Goal: Information Seeking & Learning: Learn about a topic

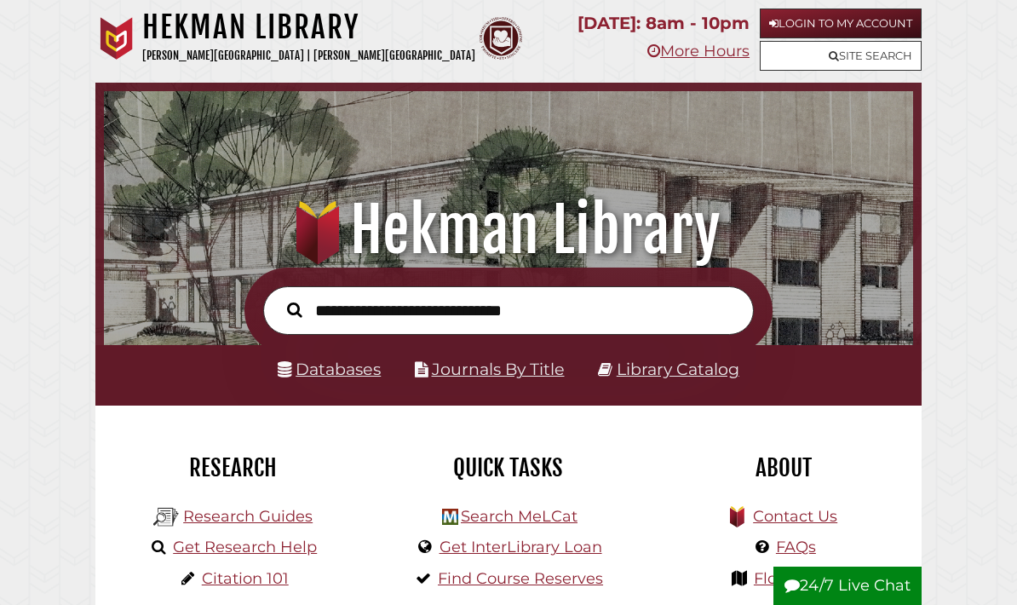
scroll to position [267, 800]
click at [505, 295] on input "text" at bounding box center [508, 310] width 490 height 49
click at [632, 379] on link "Library Catalog" at bounding box center [677, 369] width 123 height 20
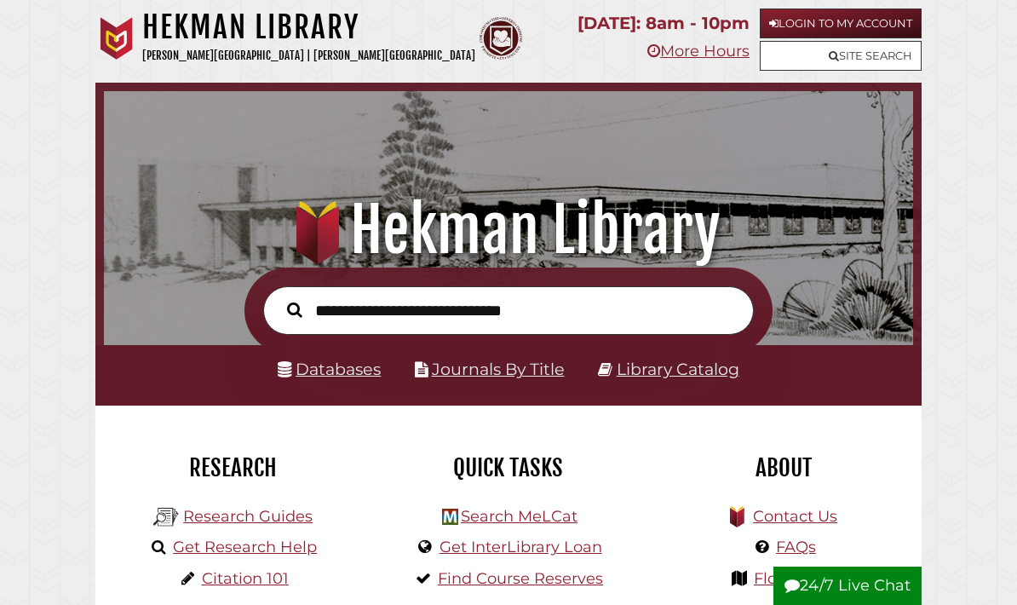
scroll to position [267, 800]
click at [318, 375] on link "Databases" at bounding box center [329, 369] width 103 height 20
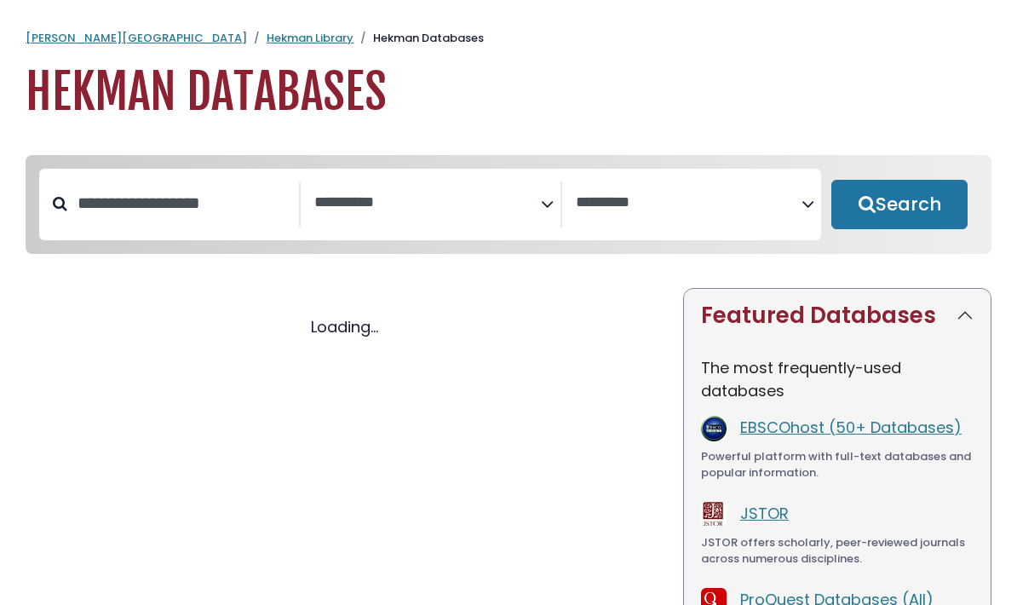
select select "Database Subject Filter"
select select "Database Vendors Filter"
select select "Database Subject Filter"
select select "Database Vendors Filter"
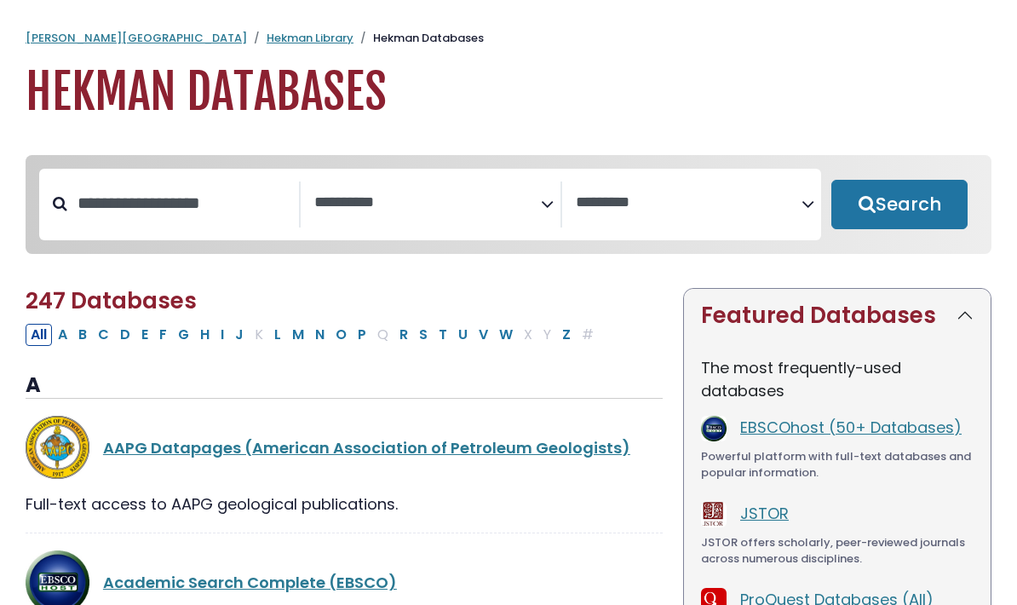
click at [386, 218] on span "Search filters" at bounding box center [427, 204] width 226 height 46
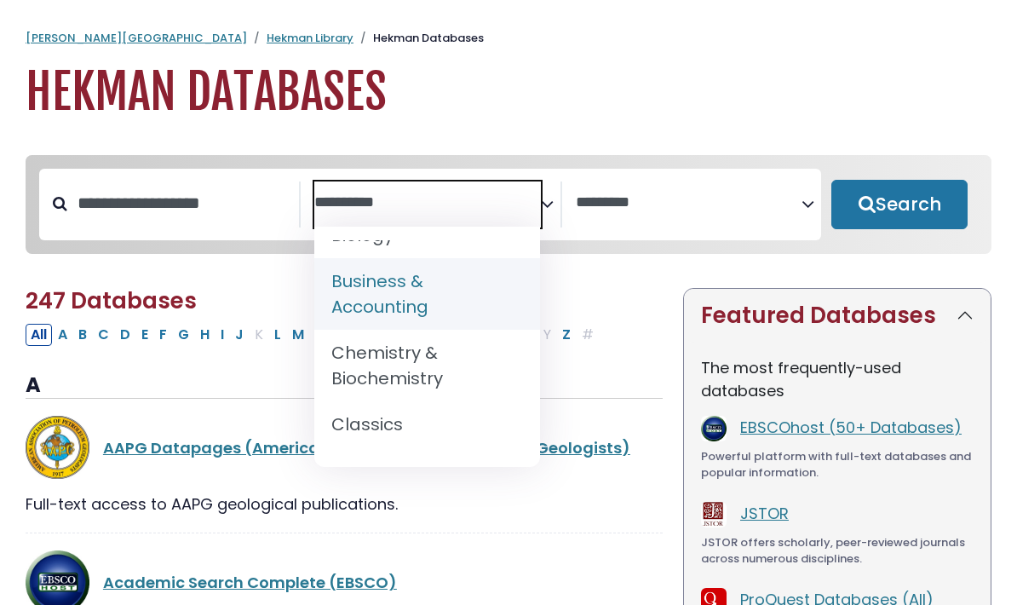
scroll to position [192, 0]
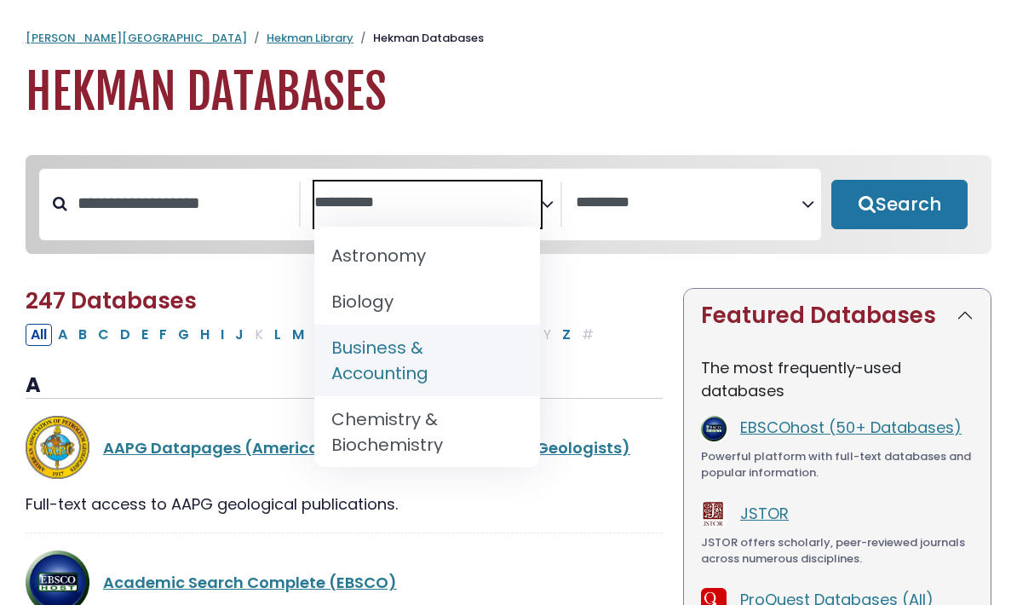
select select "*****"
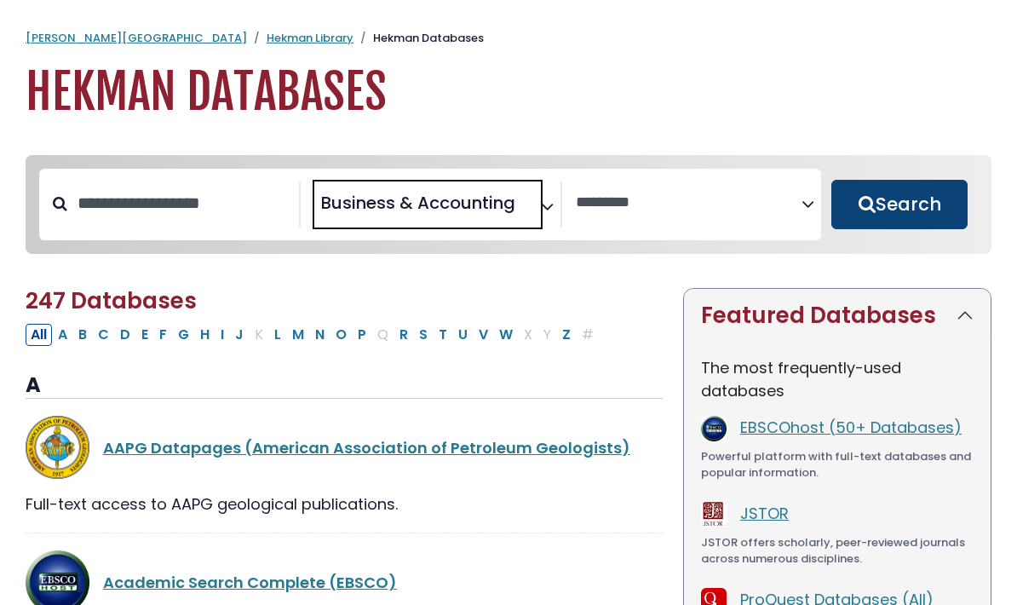
click at [912, 197] on button "Search" at bounding box center [899, 204] width 136 height 49
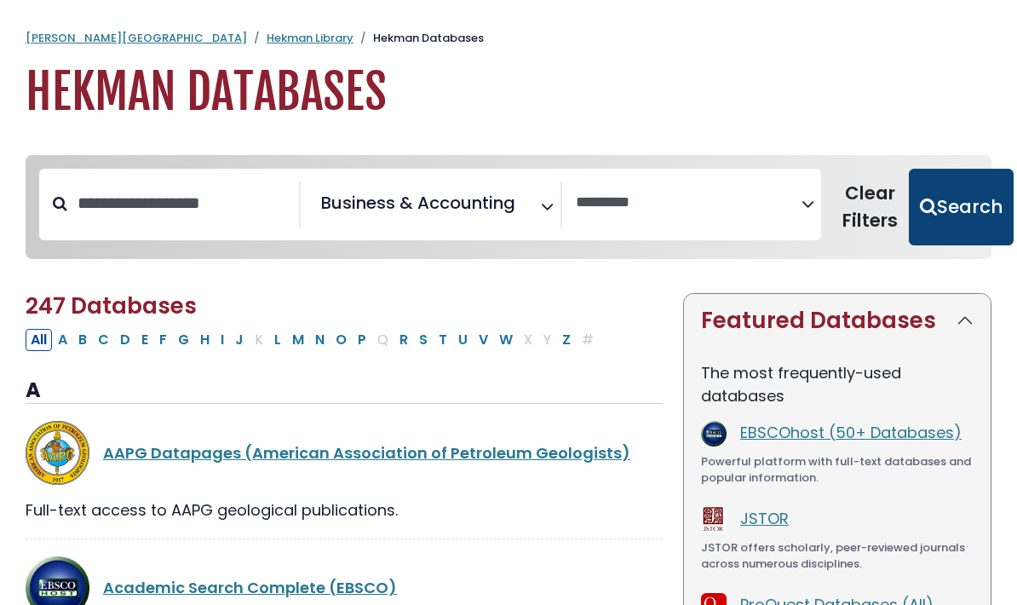
select select "Database Vendors Filter"
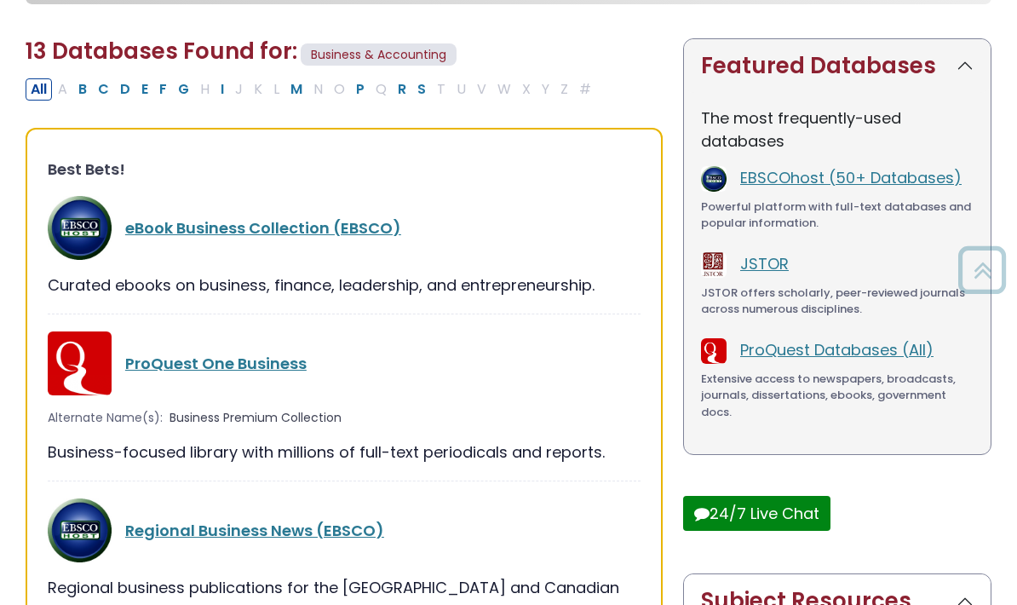
scroll to position [280, 0]
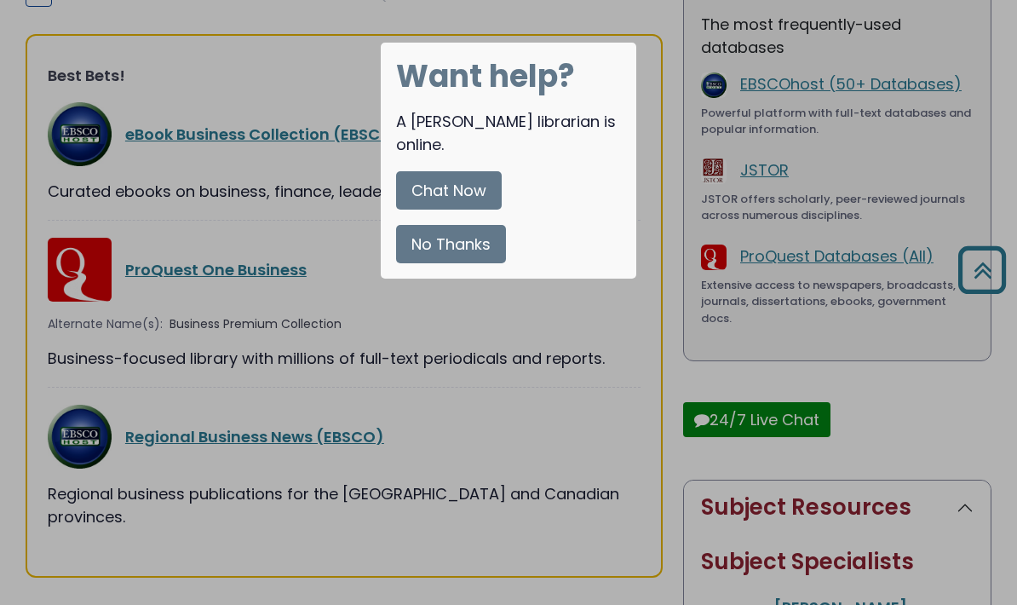
click at [492, 226] on button "No Thanks" at bounding box center [451, 244] width 110 height 38
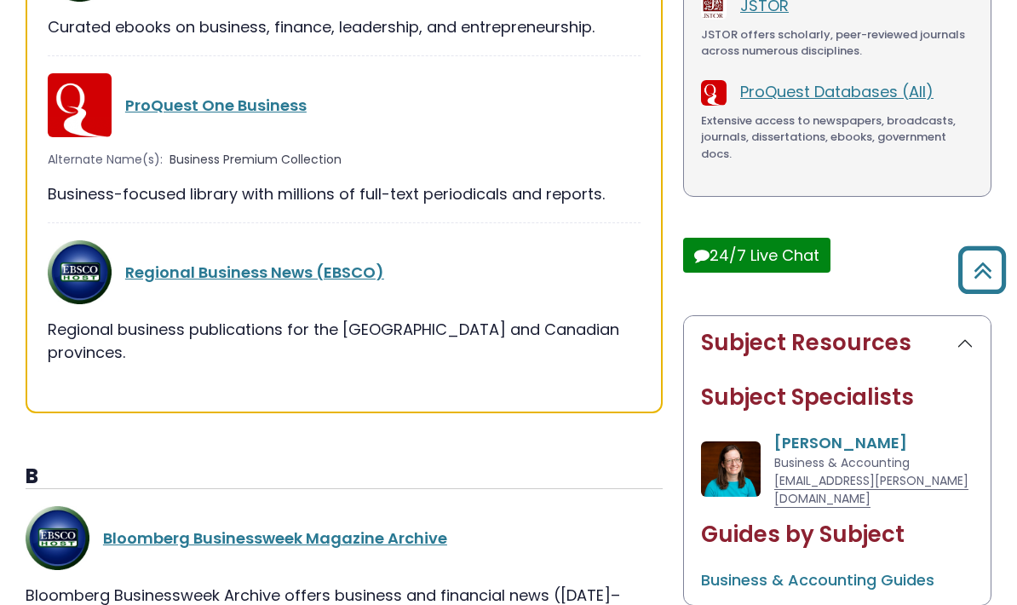
scroll to position [388, 0]
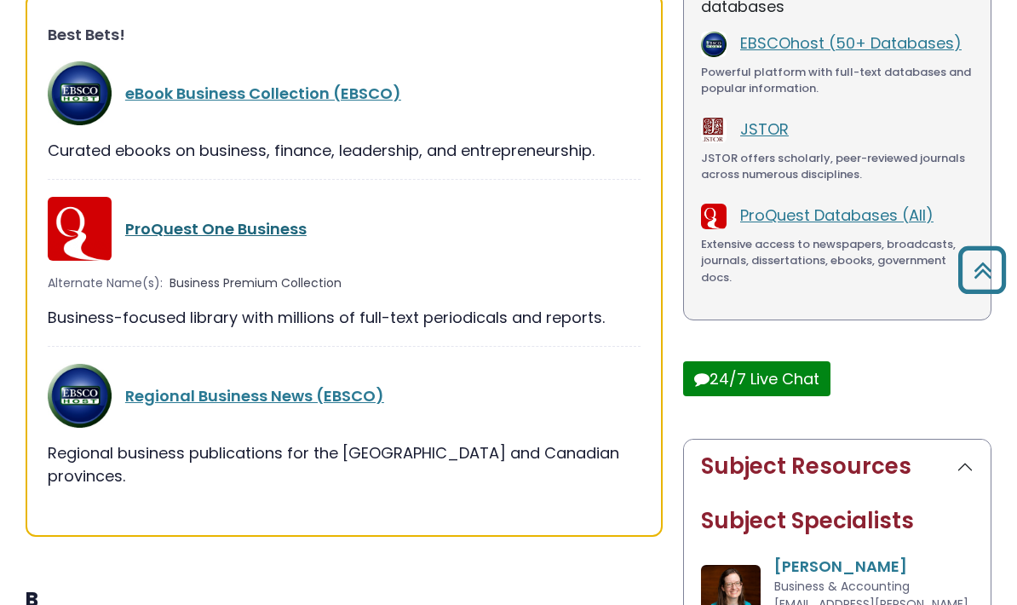
click at [256, 224] on link "ProQuest One Business" at bounding box center [215, 229] width 181 height 21
